Goal: Task Accomplishment & Management: Manage account settings

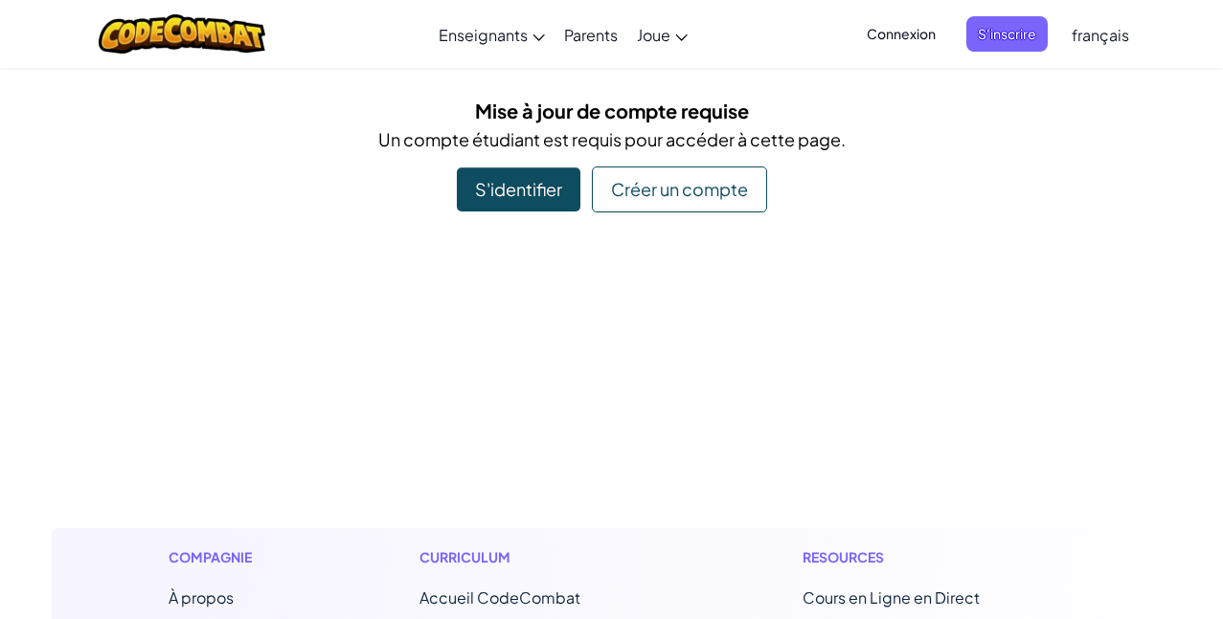
click at [1105, 33] on span "français" at bounding box center [1099, 35] width 57 height 20
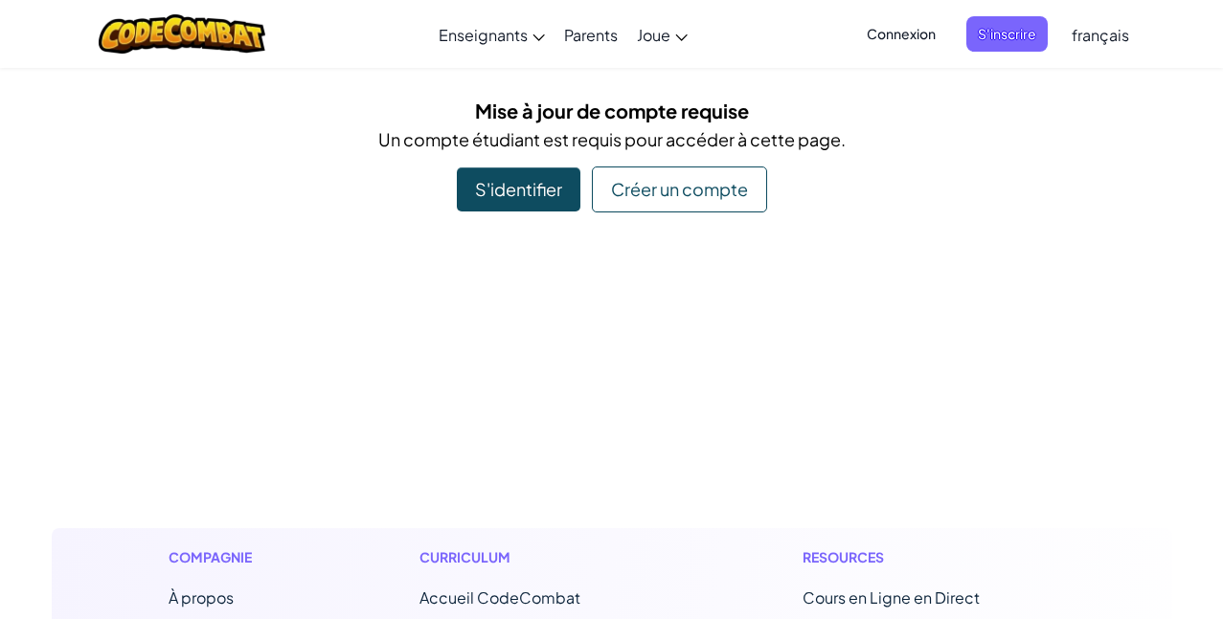
click at [1092, 31] on span "français" at bounding box center [1099, 35] width 57 height 20
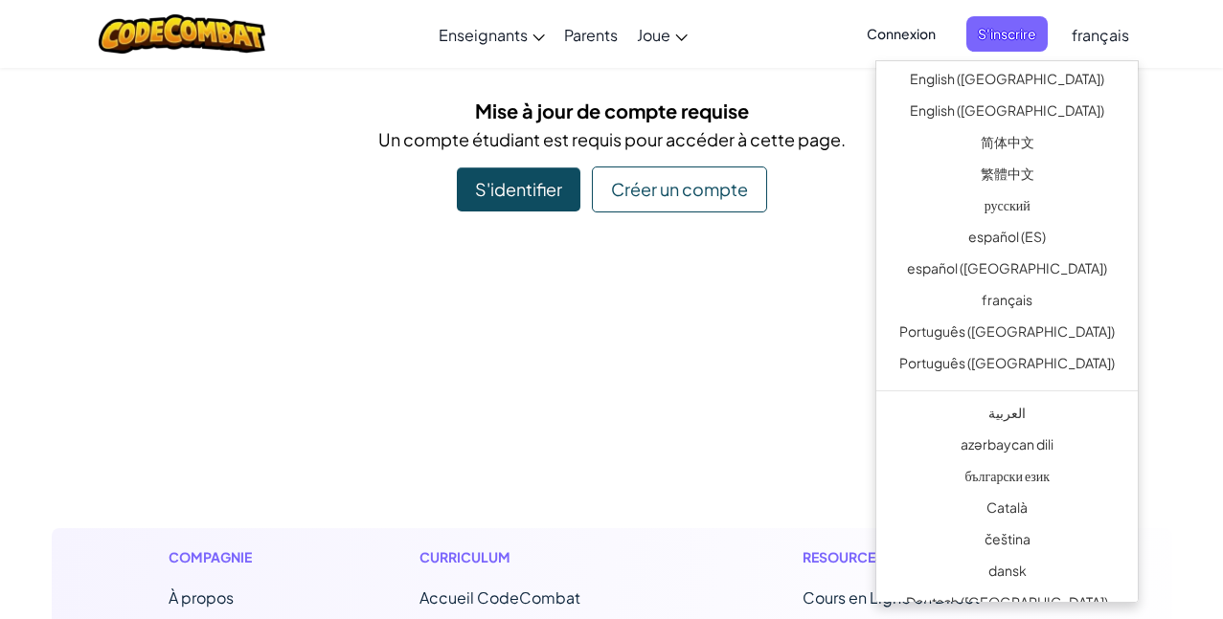
click at [1092, 34] on span "français" at bounding box center [1099, 35] width 57 height 20
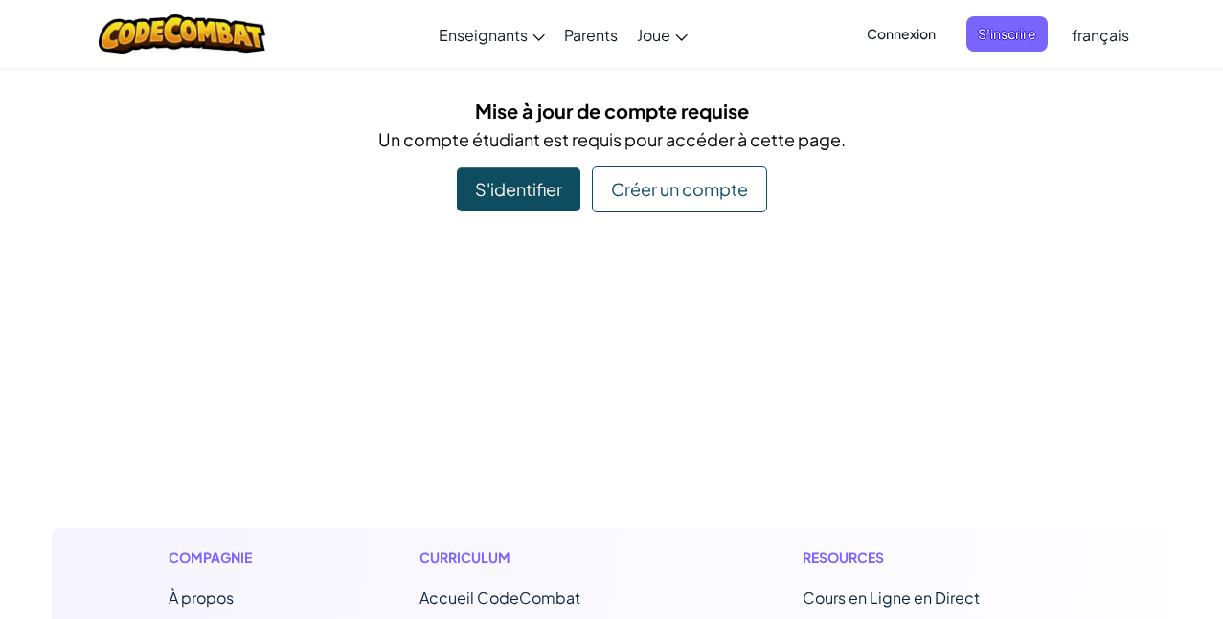
click at [1090, 34] on span "français" at bounding box center [1099, 35] width 57 height 20
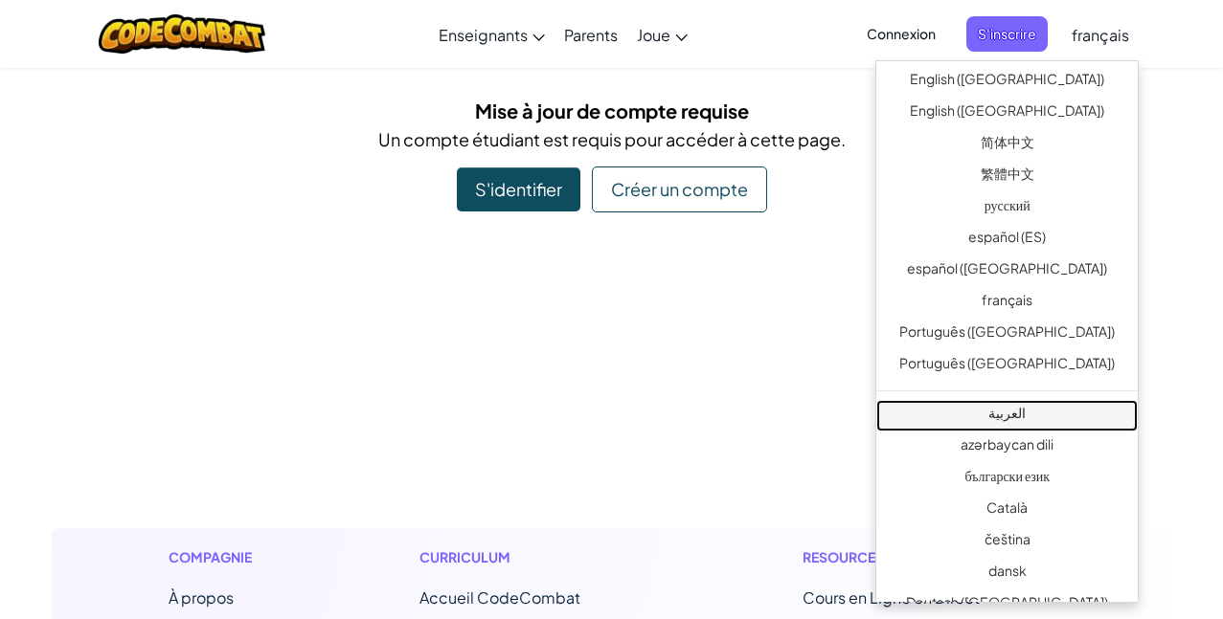
click at [1021, 422] on link "العربية" at bounding box center [1006, 416] width 261 height 32
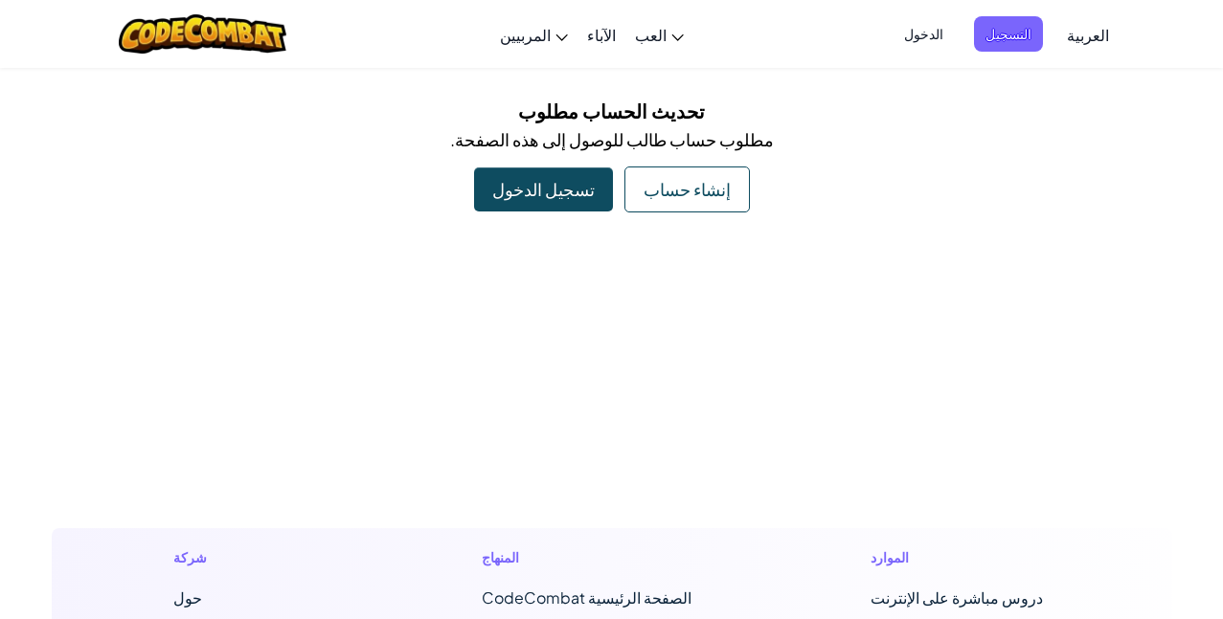
click at [575, 183] on div "تسجيل الدخول" at bounding box center [543, 190] width 139 height 44
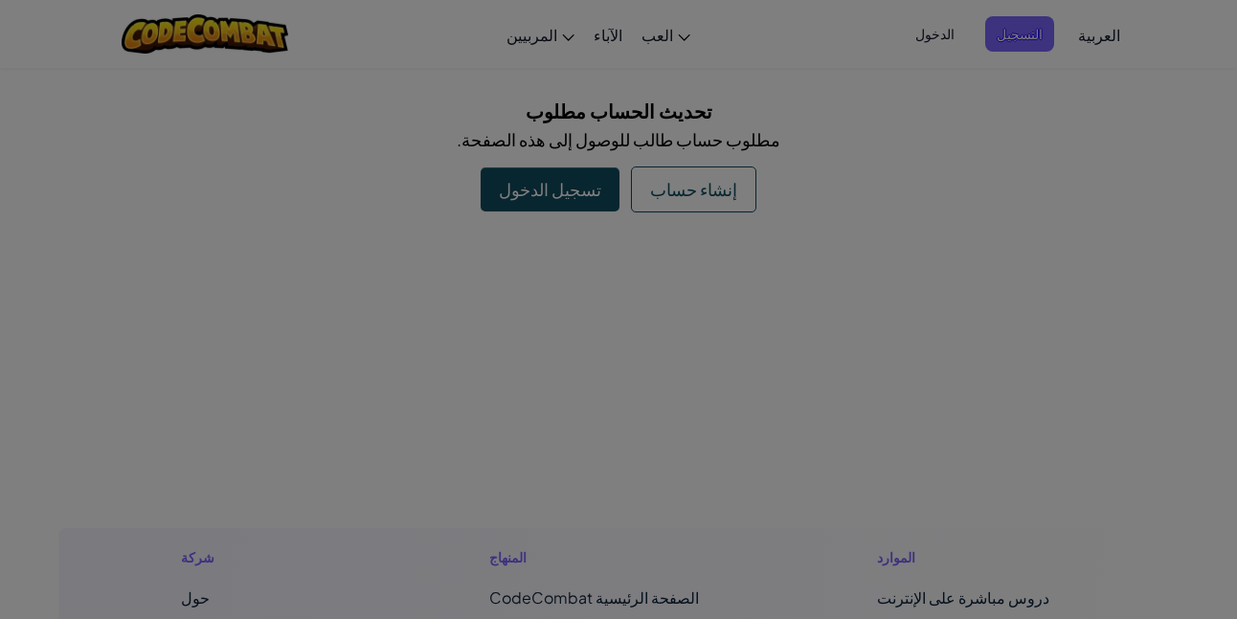
type input "bayen ayari1"
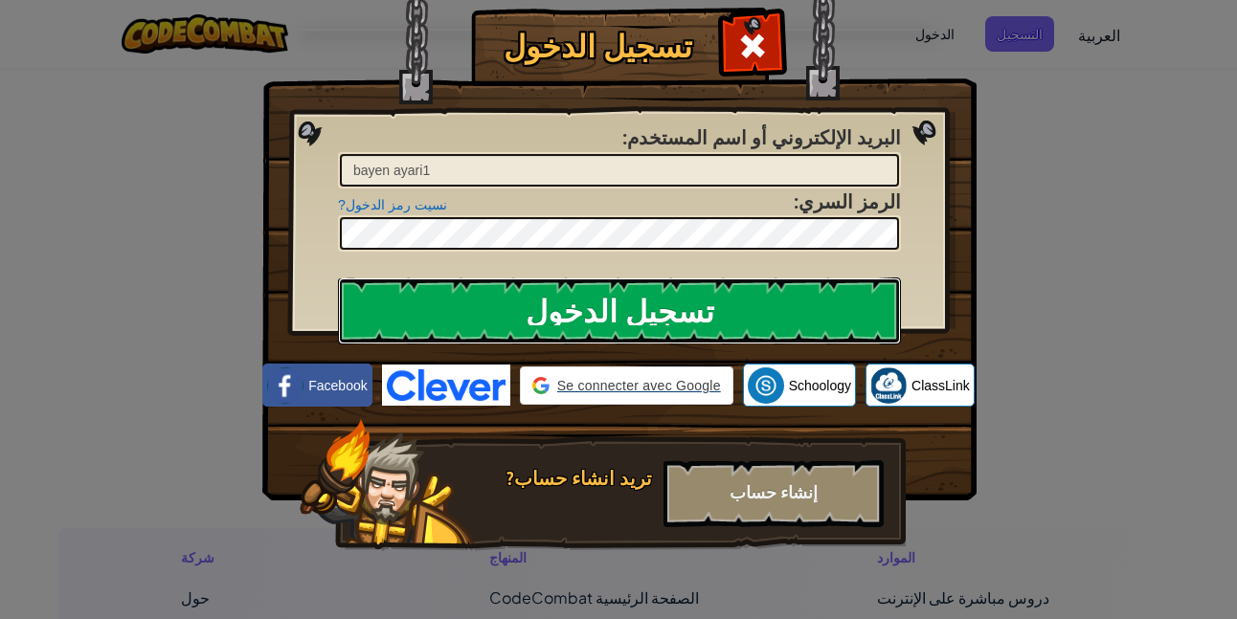
click at [659, 289] on input "تسجيل الدخول" at bounding box center [619, 311] width 563 height 67
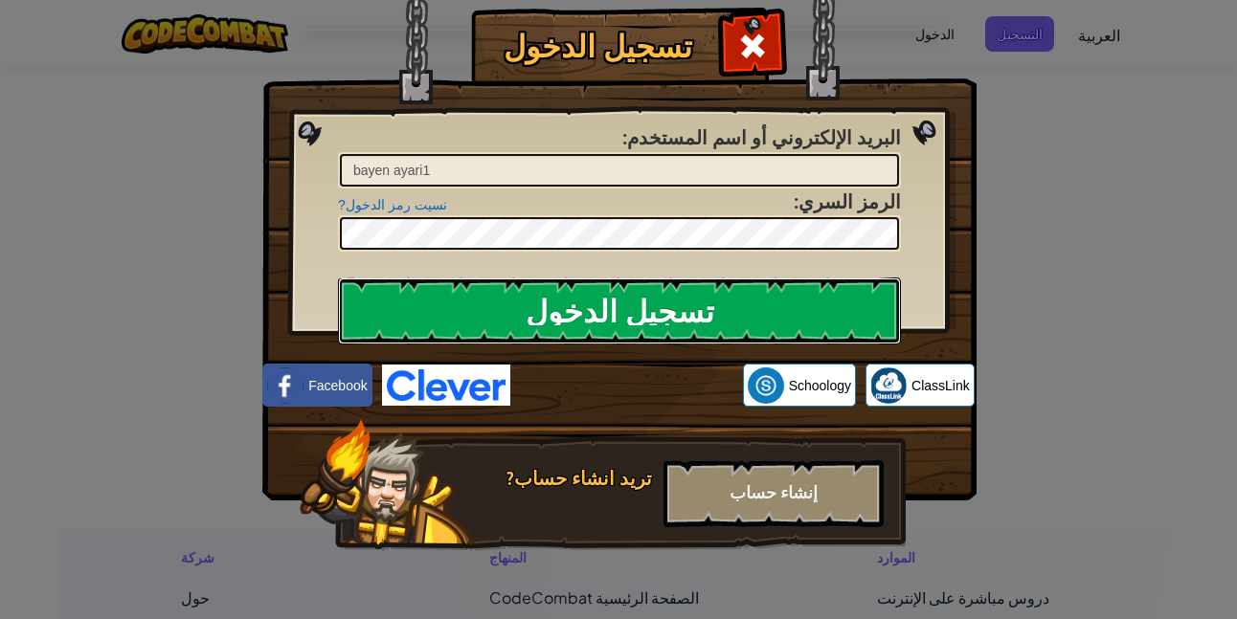
click at [658, 290] on input "تسجيل الدخول" at bounding box center [619, 311] width 563 height 67
